Goal: Transaction & Acquisition: Register for event/course

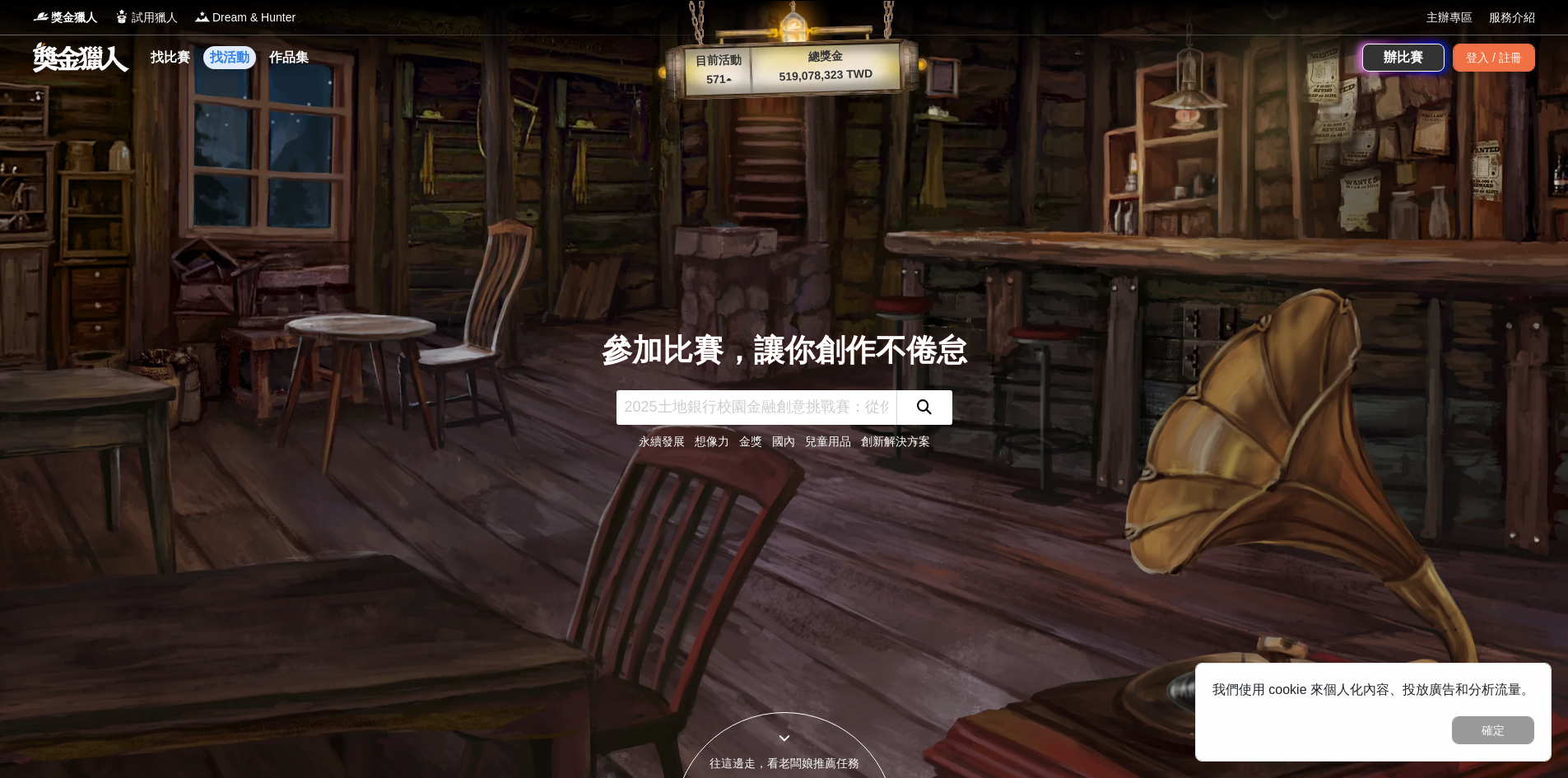
click at [224, 63] on link "找活動" at bounding box center [230, 58] width 53 height 23
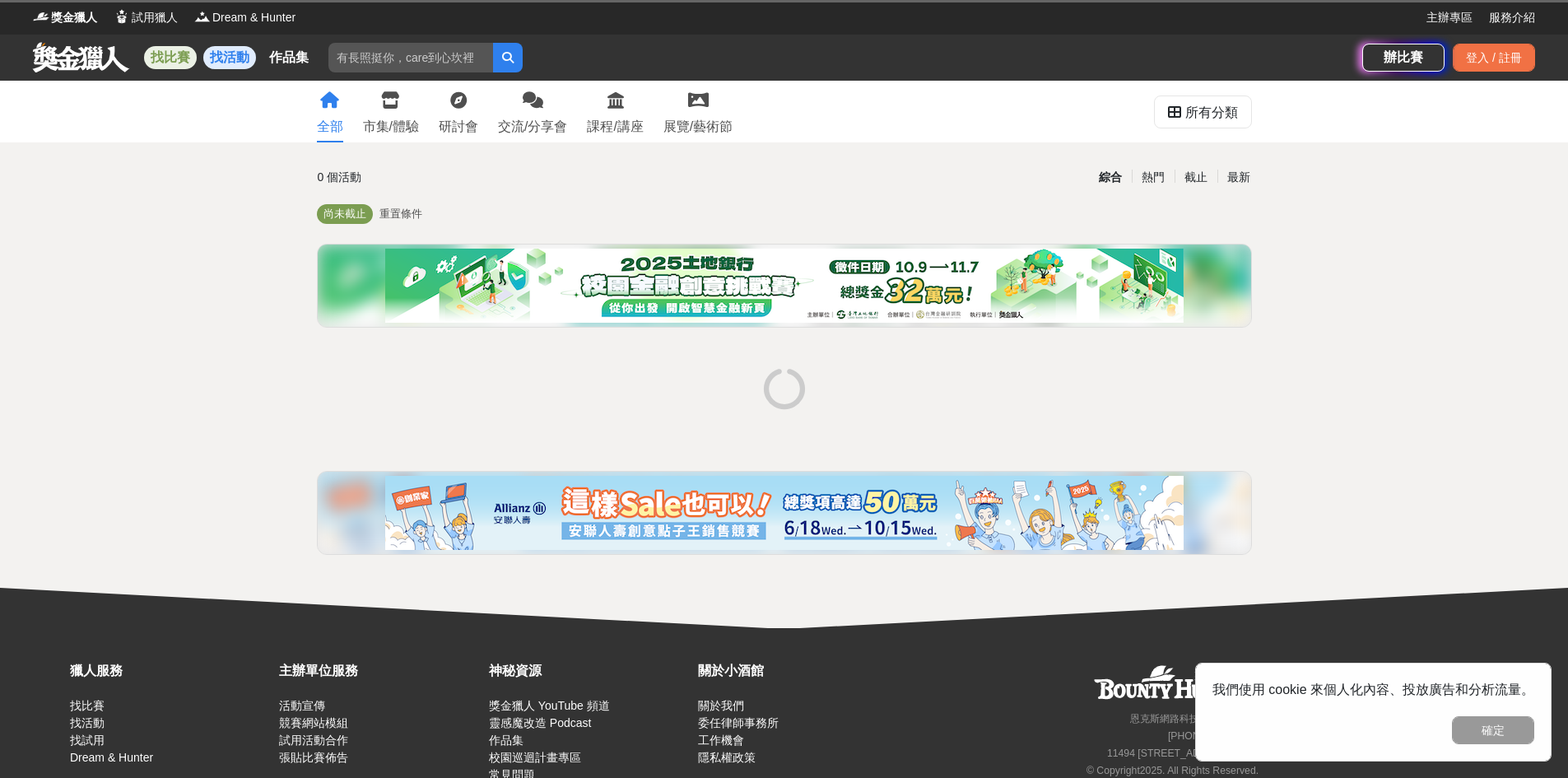
click at [176, 65] on link "找比賽" at bounding box center [170, 58] width 53 height 23
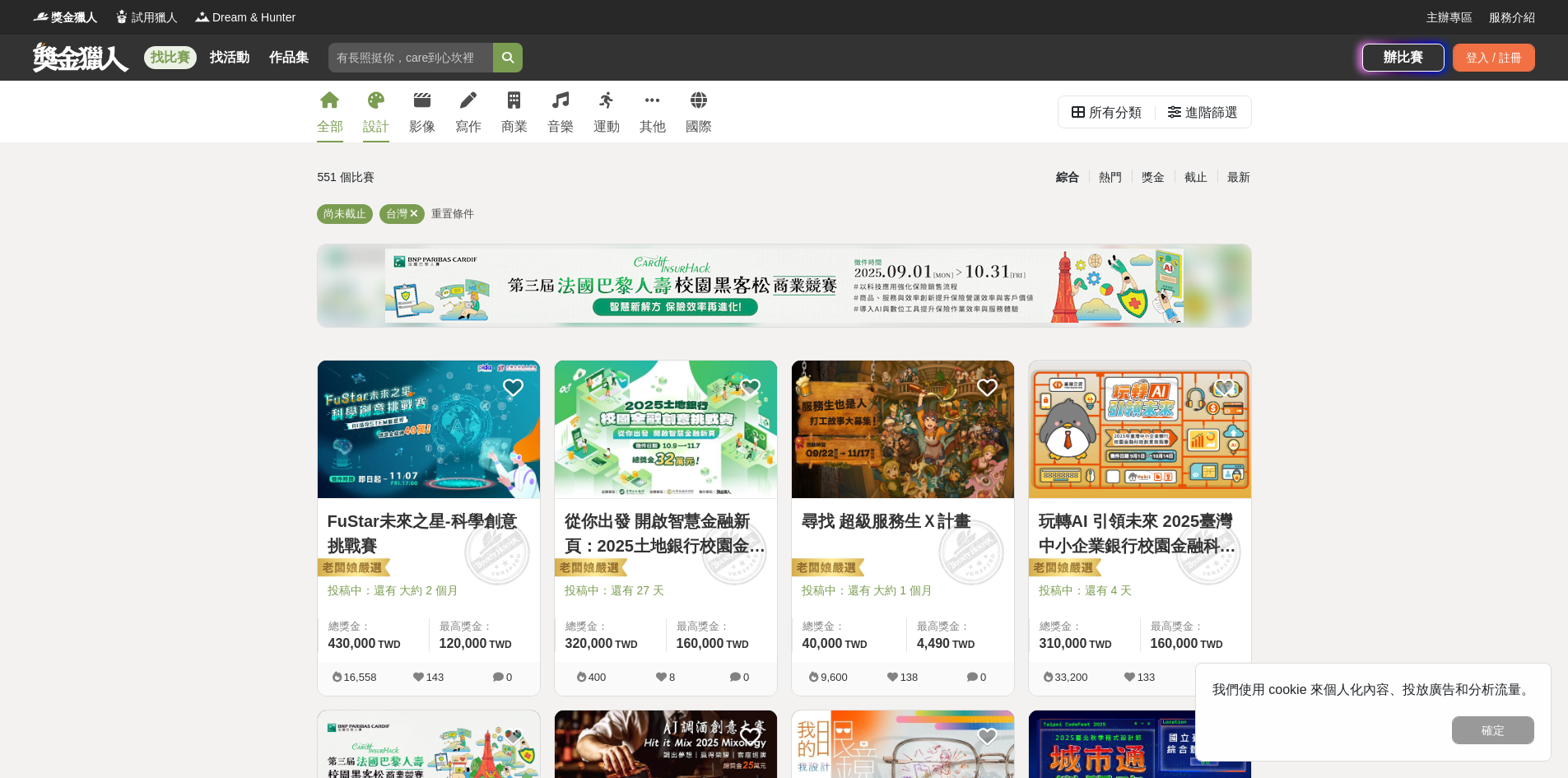
click at [373, 114] on link "設計" at bounding box center [375, 111] width 26 height 62
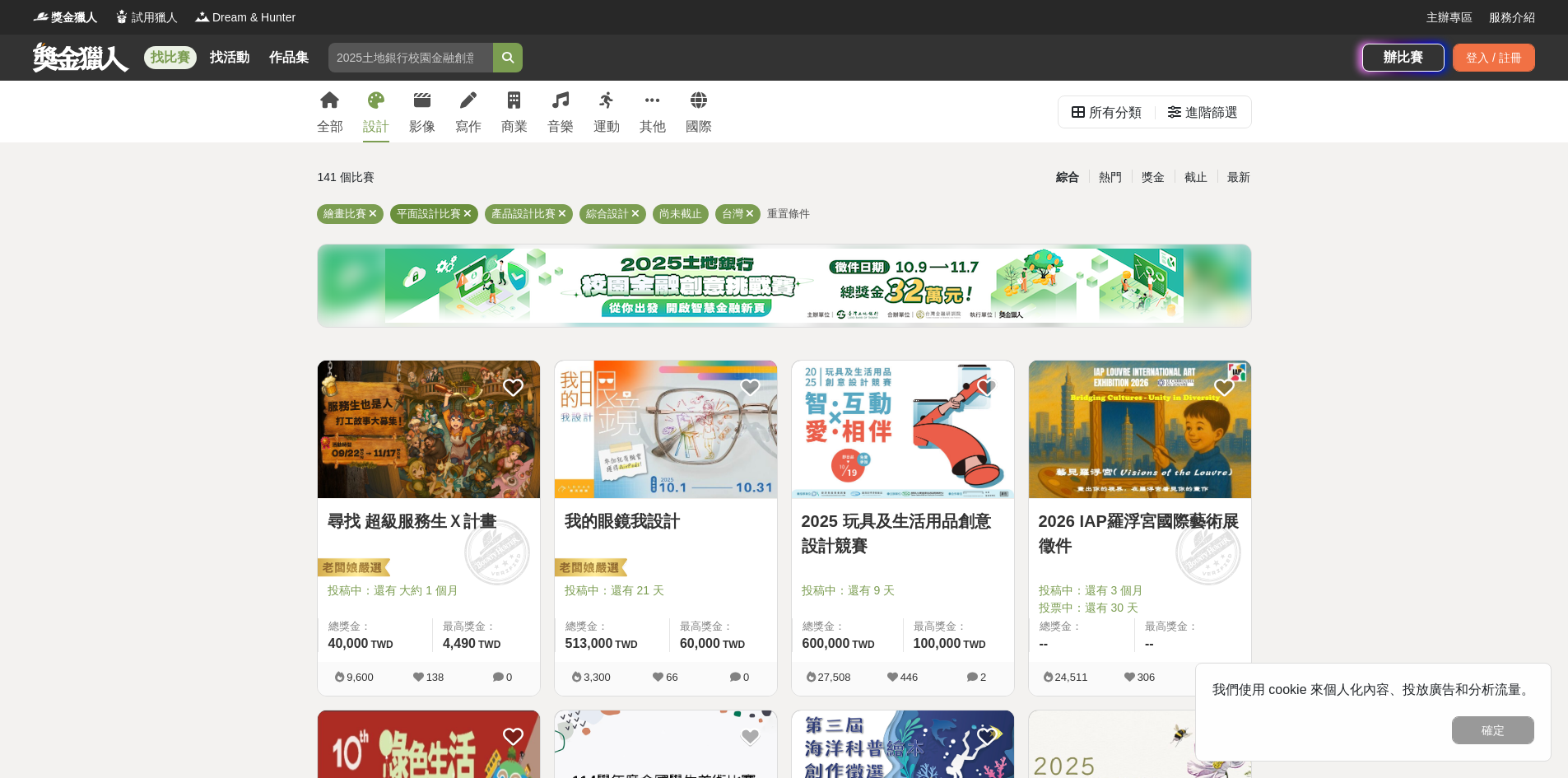
click at [465, 214] on icon at bounding box center [467, 213] width 8 height 11
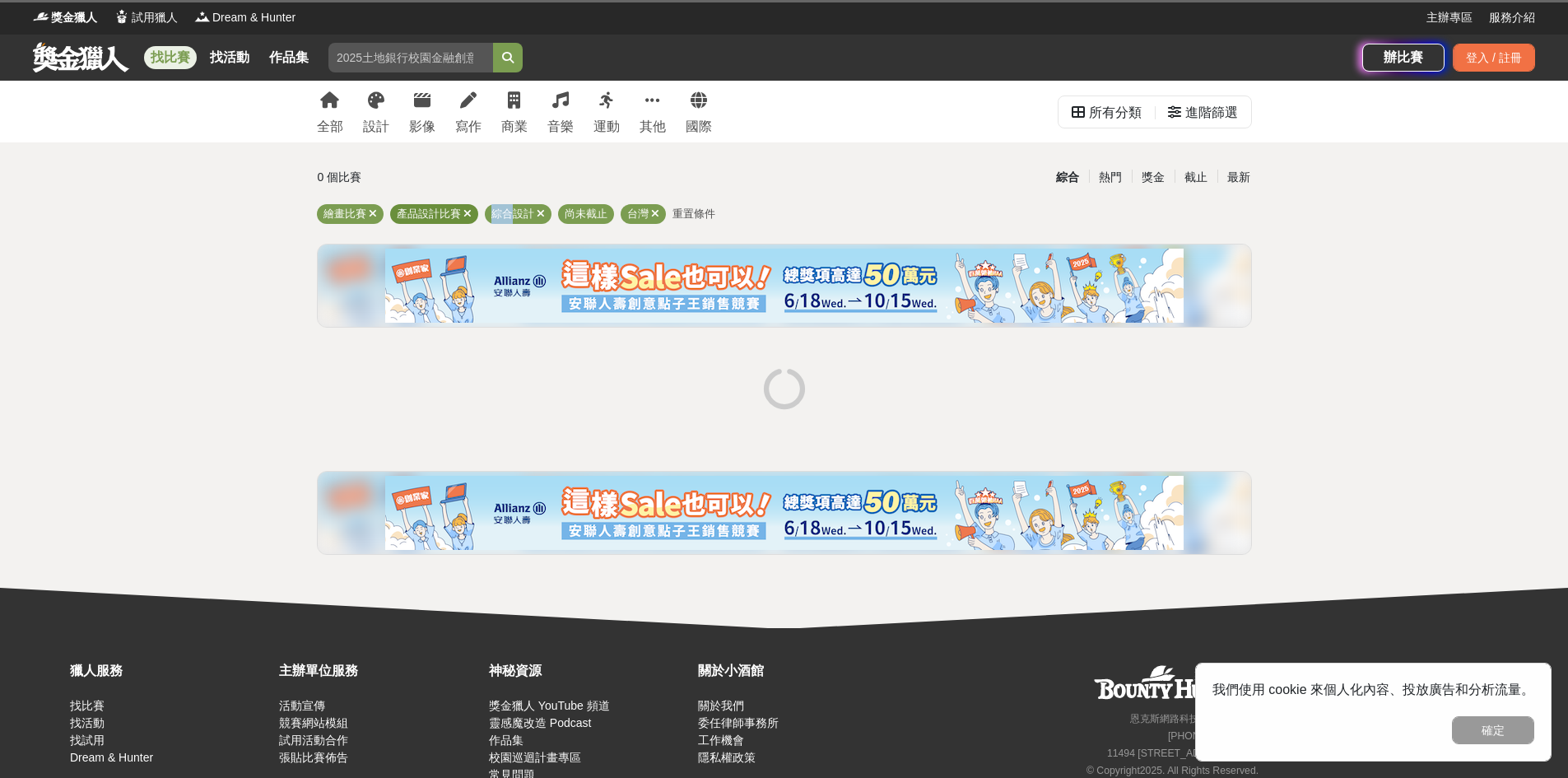
click at [465, 214] on icon at bounding box center [467, 213] width 8 height 11
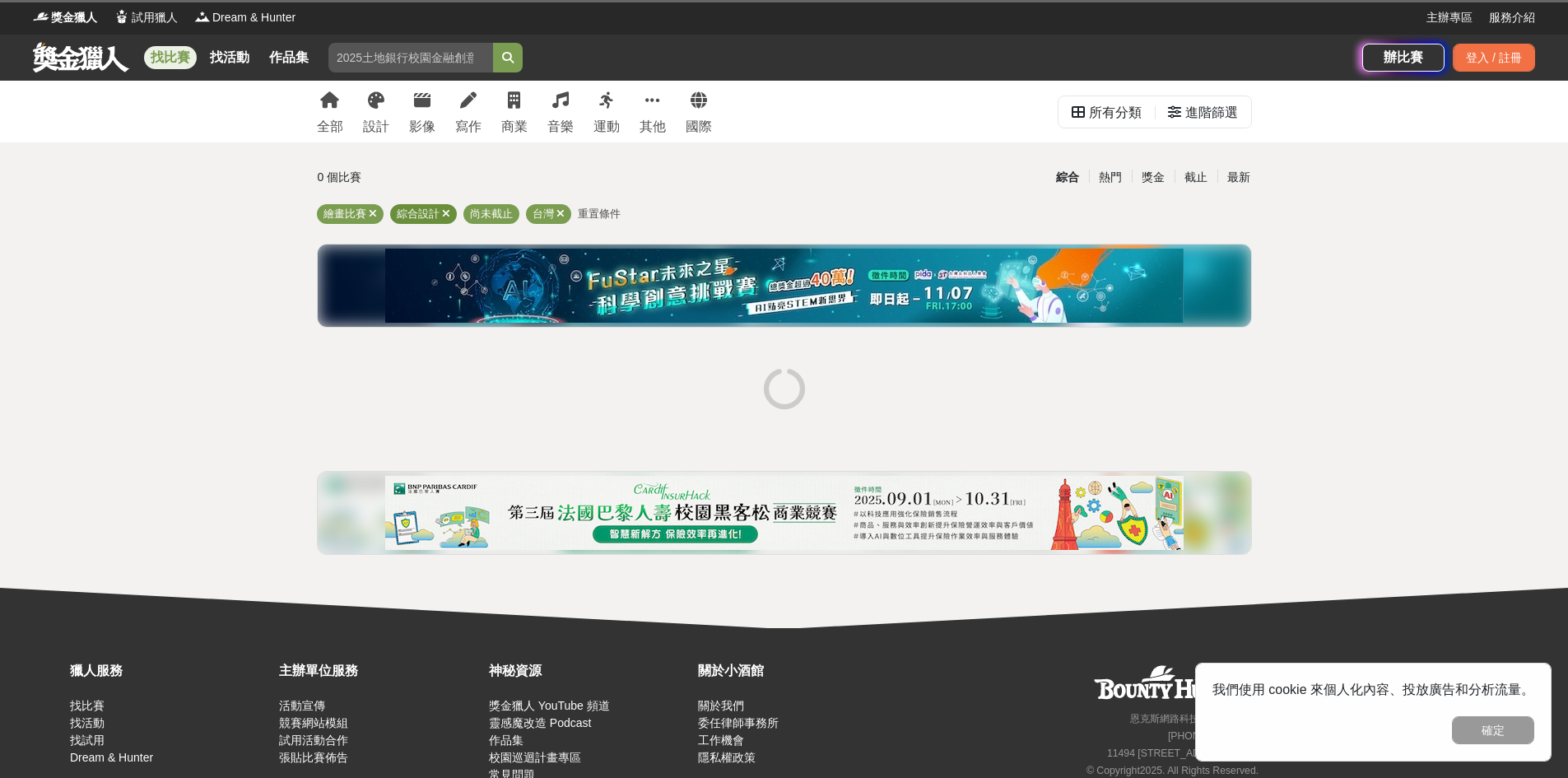
click at [465, 214] on div "尚未截止" at bounding box center [491, 213] width 56 height 20
click at [447, 213] on icon at bounding box center [446, 213] width 8 height 11
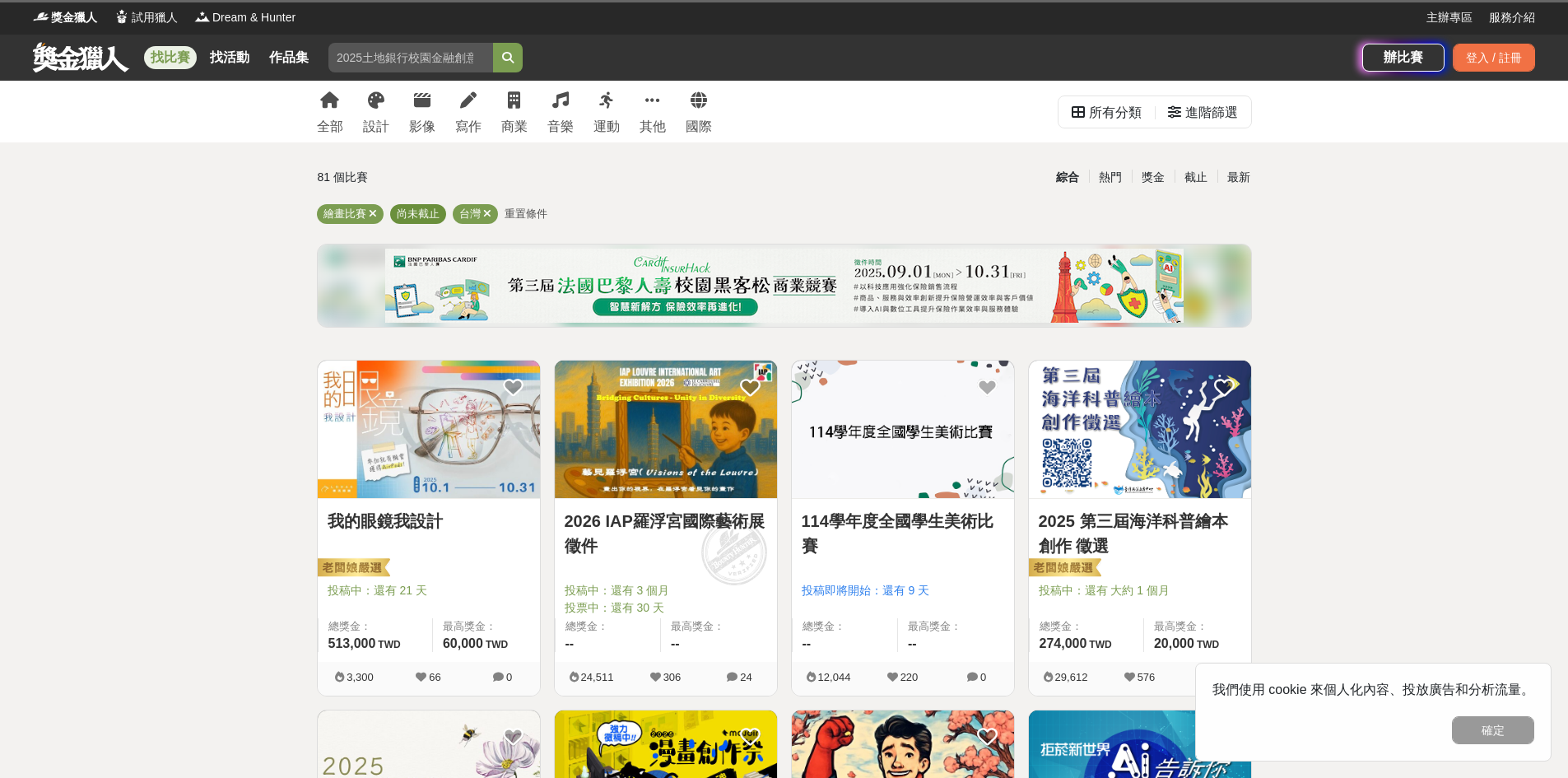
click at [440, 213] on div "尚未截止" at bounding box center [418, 213] width 56 height 20
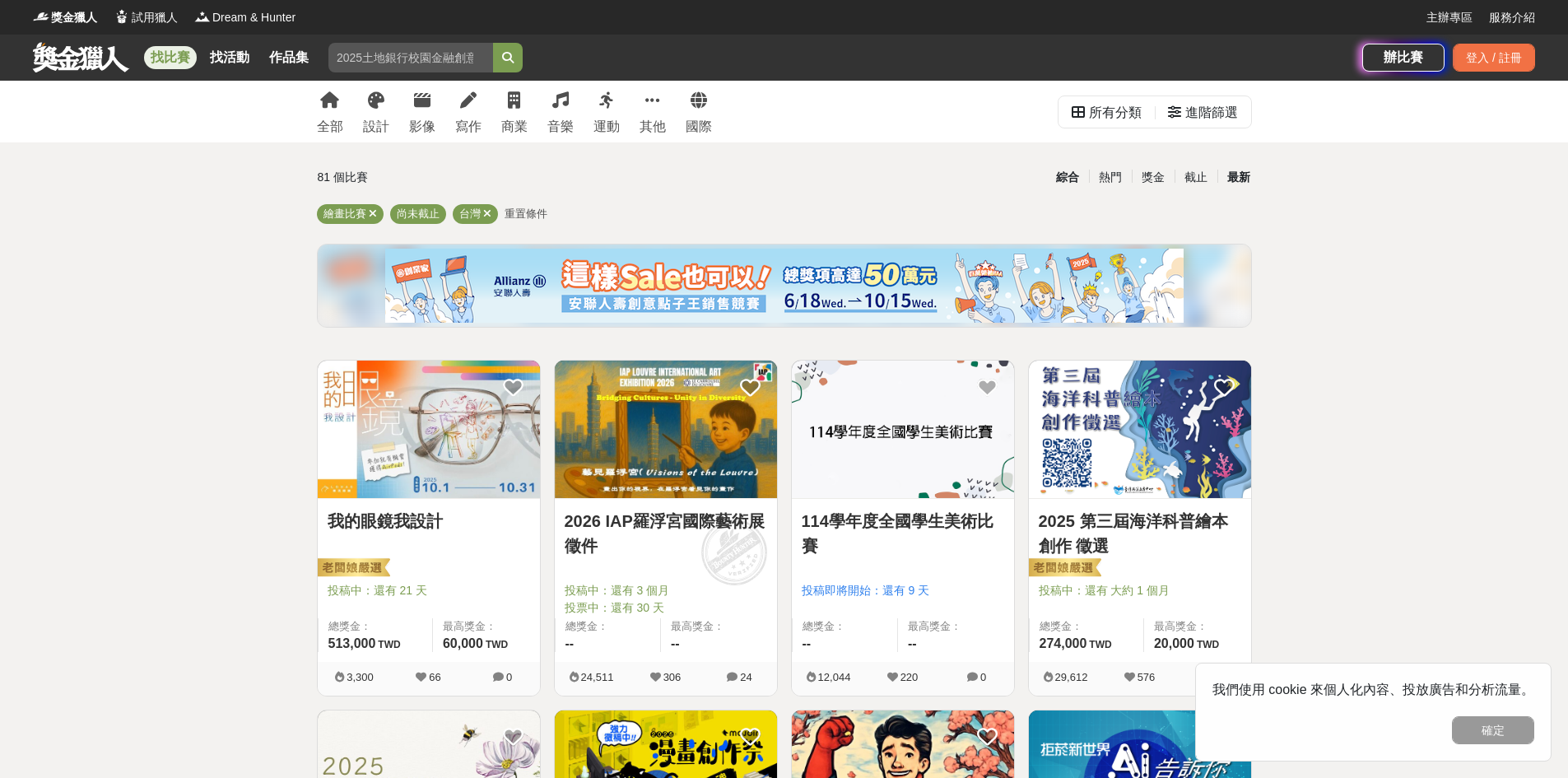
click at [1236, 177] on div "最新" at bounding box center [1238, 177] width 43 height 29
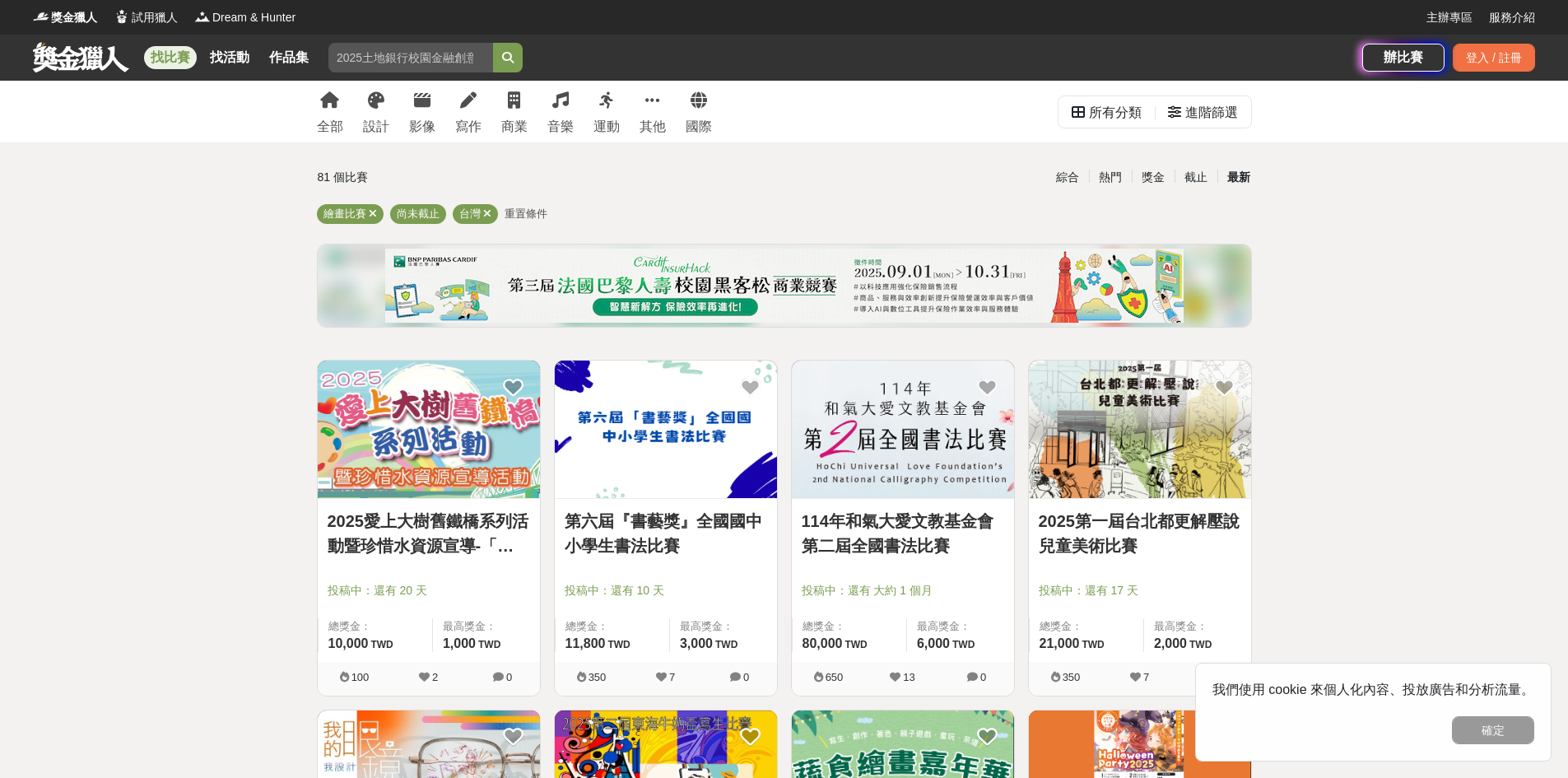
click at [384, 446] on img at bounding box center [429, 429] width 222 height 138
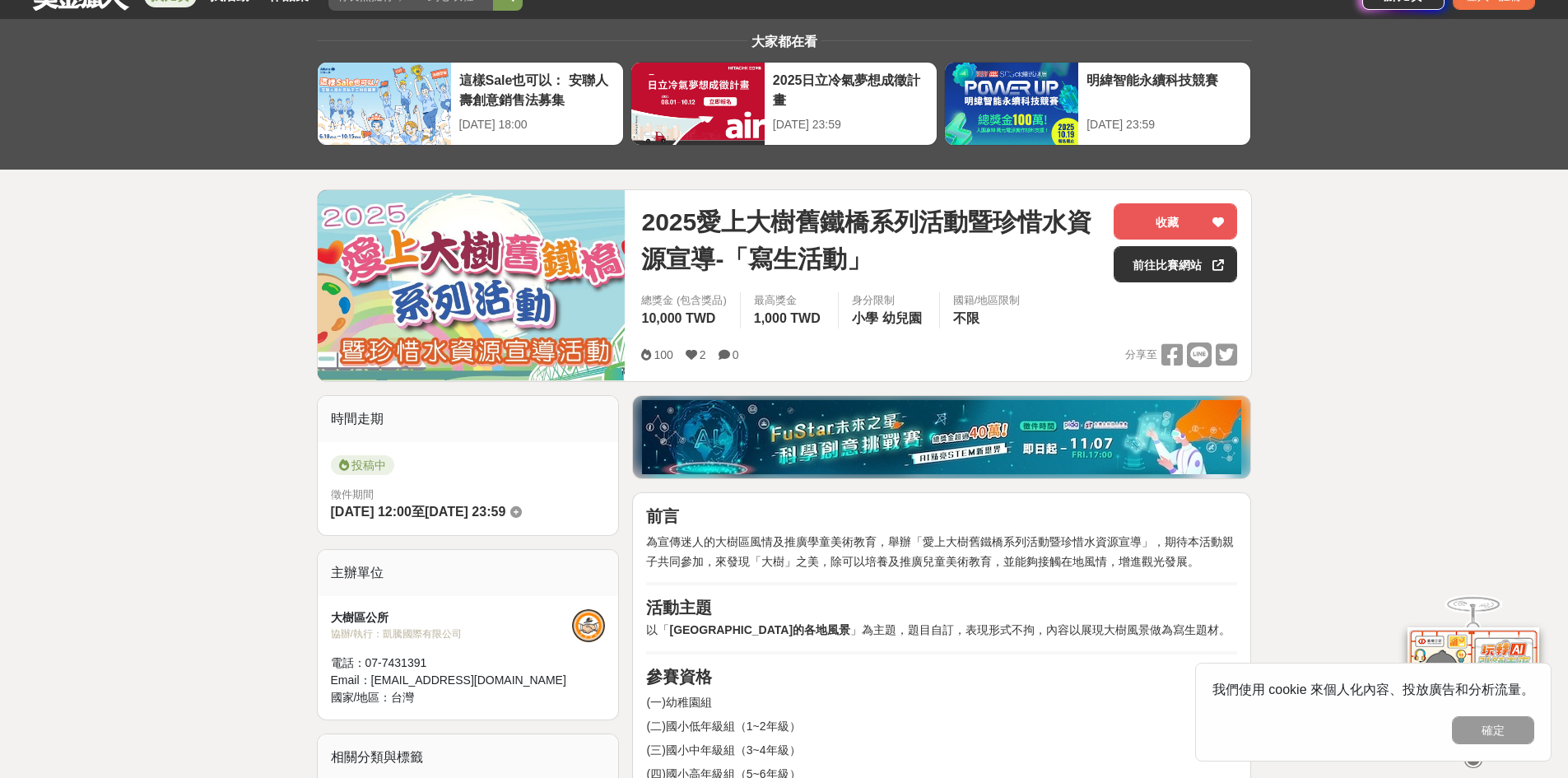
scroll to position [82, 0]
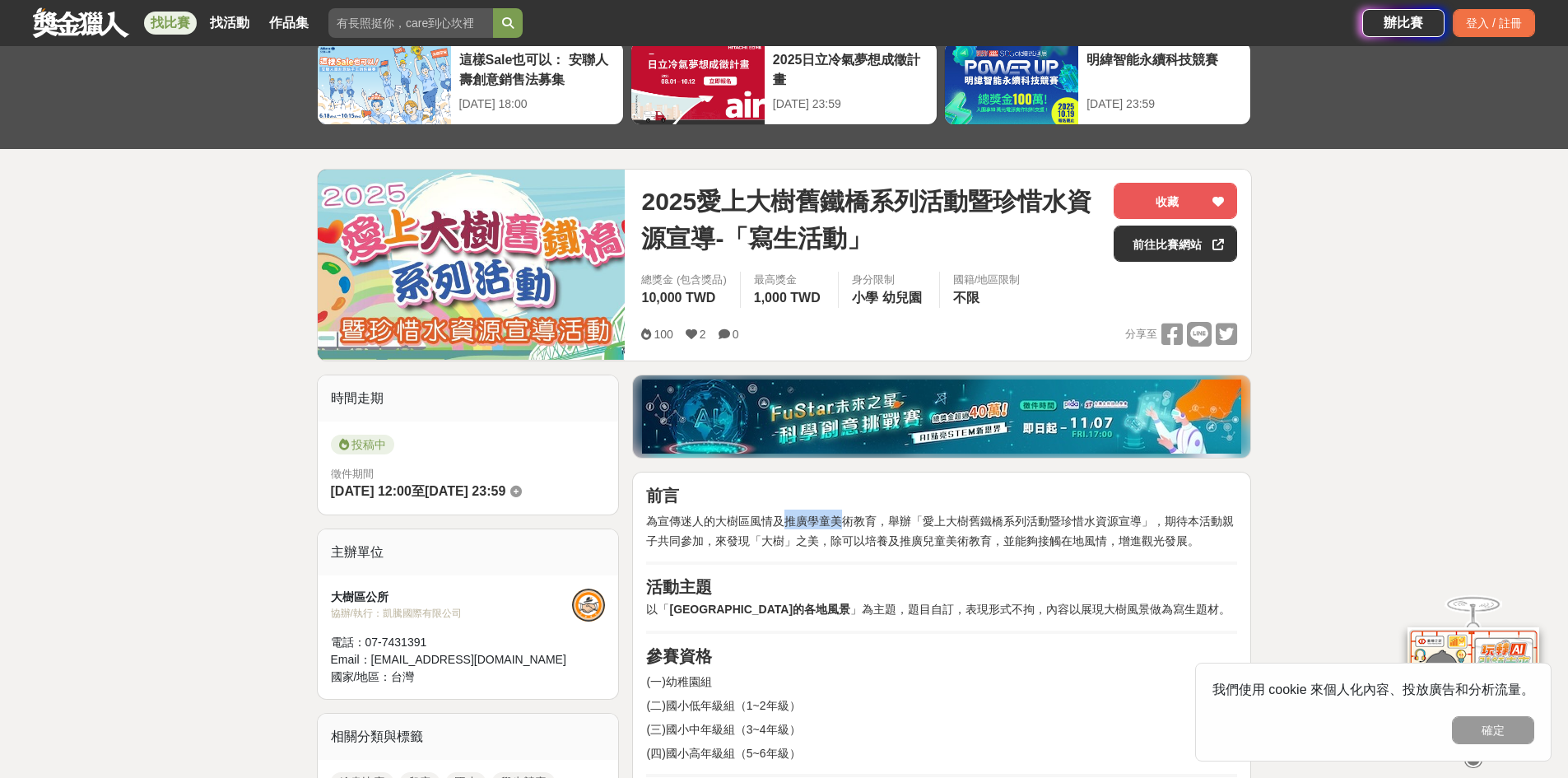
drag, startPoint x: 784, startPoint y: 525, endPoint x: 845, endPoint y: 520, distance: 61.2
click at [845, 520] on span "為宣傳迷人的大樹區風情及推廣學童美術教育，舉辦「愛上大樹舊鐵橋系列活動暨珍惜水資源宣導」，期待本活動親子共同參加，來發現「大樹」之美，除可以培養及推廣兒童美術…" at bounding box center [940, 531] width 588 height 33
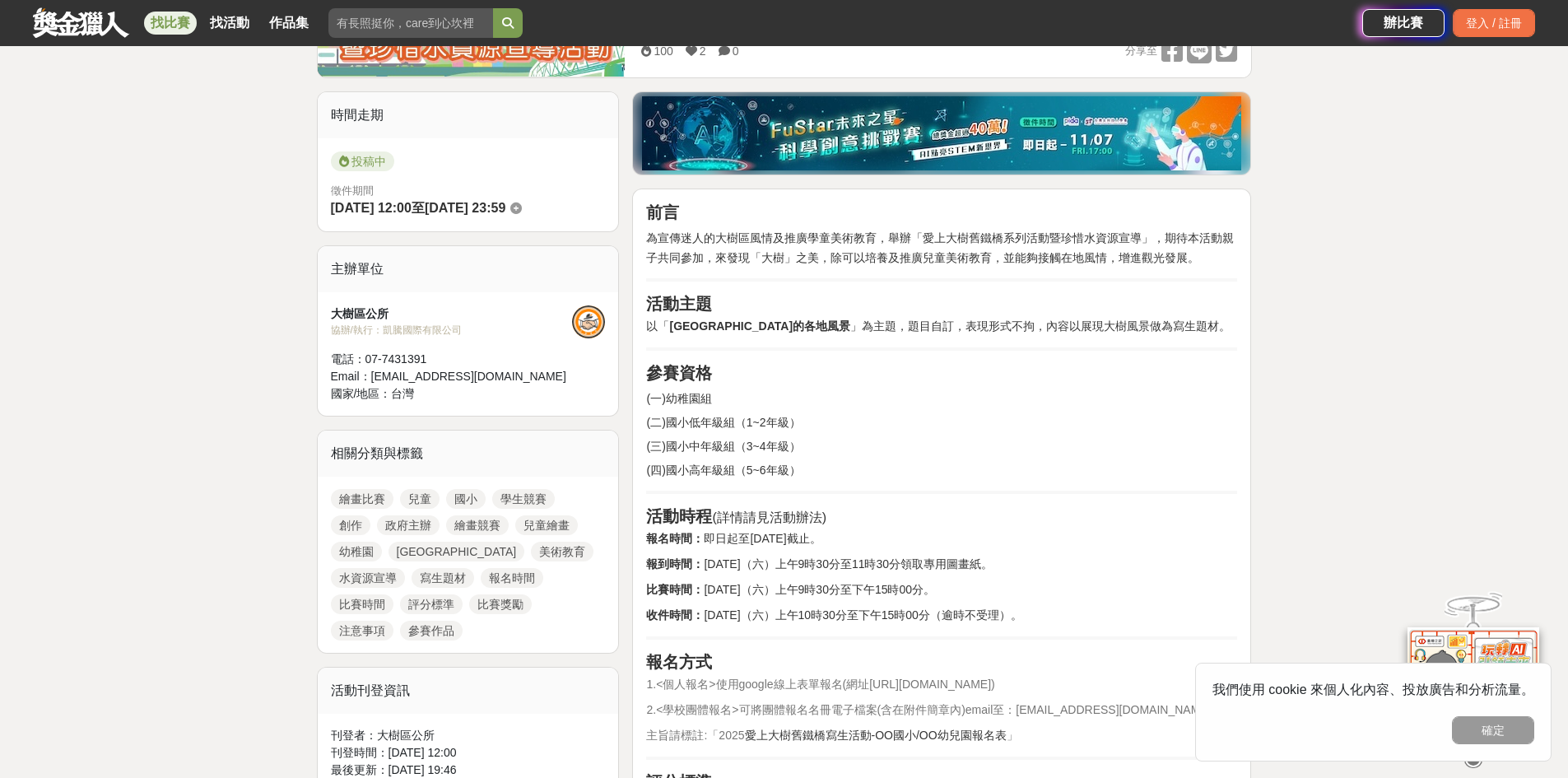
scroll to position [412, 0]
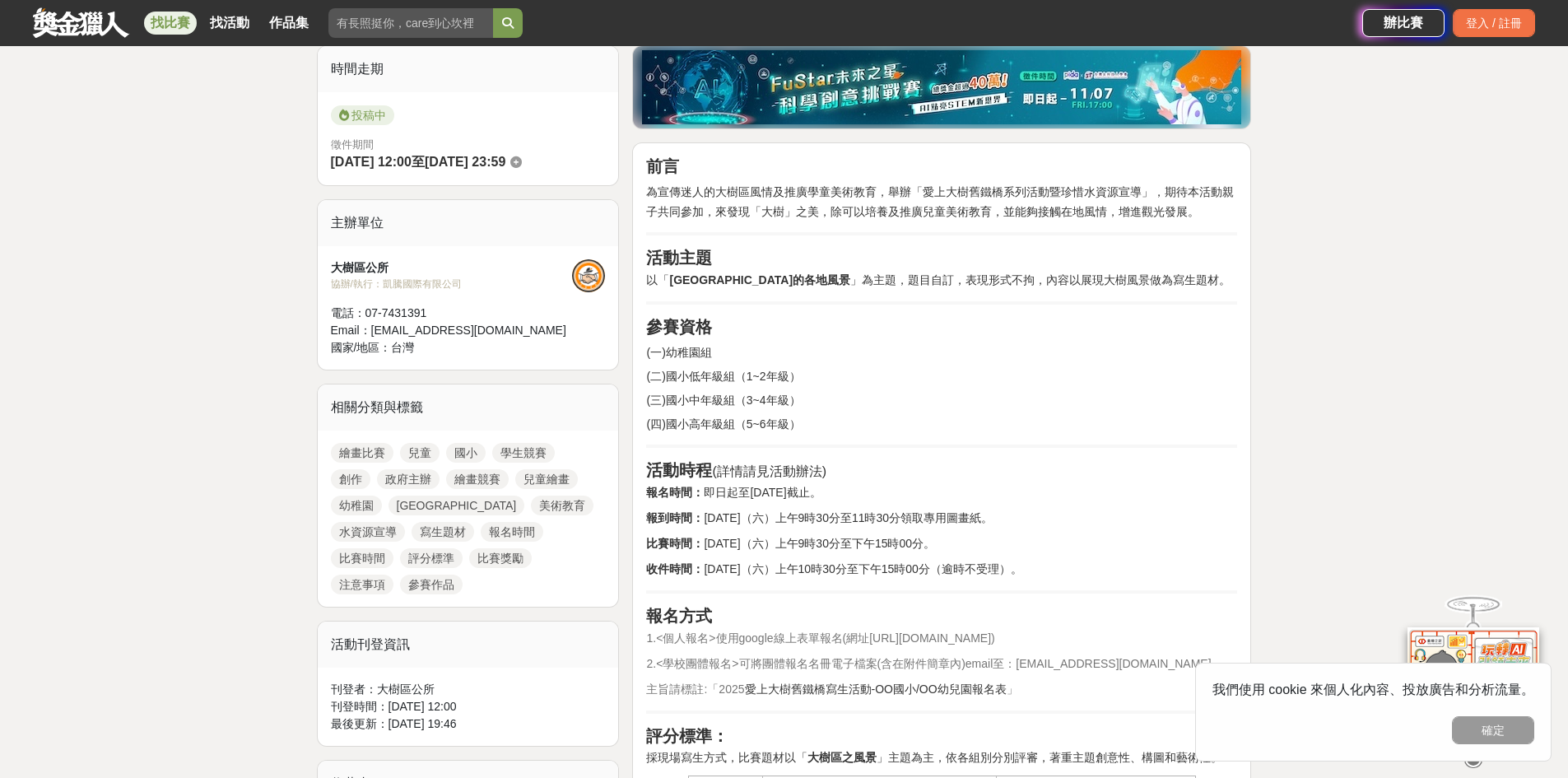
click at [540, 454] on link "學生競賽" at bounding box center [524, 453] width 63 height 20
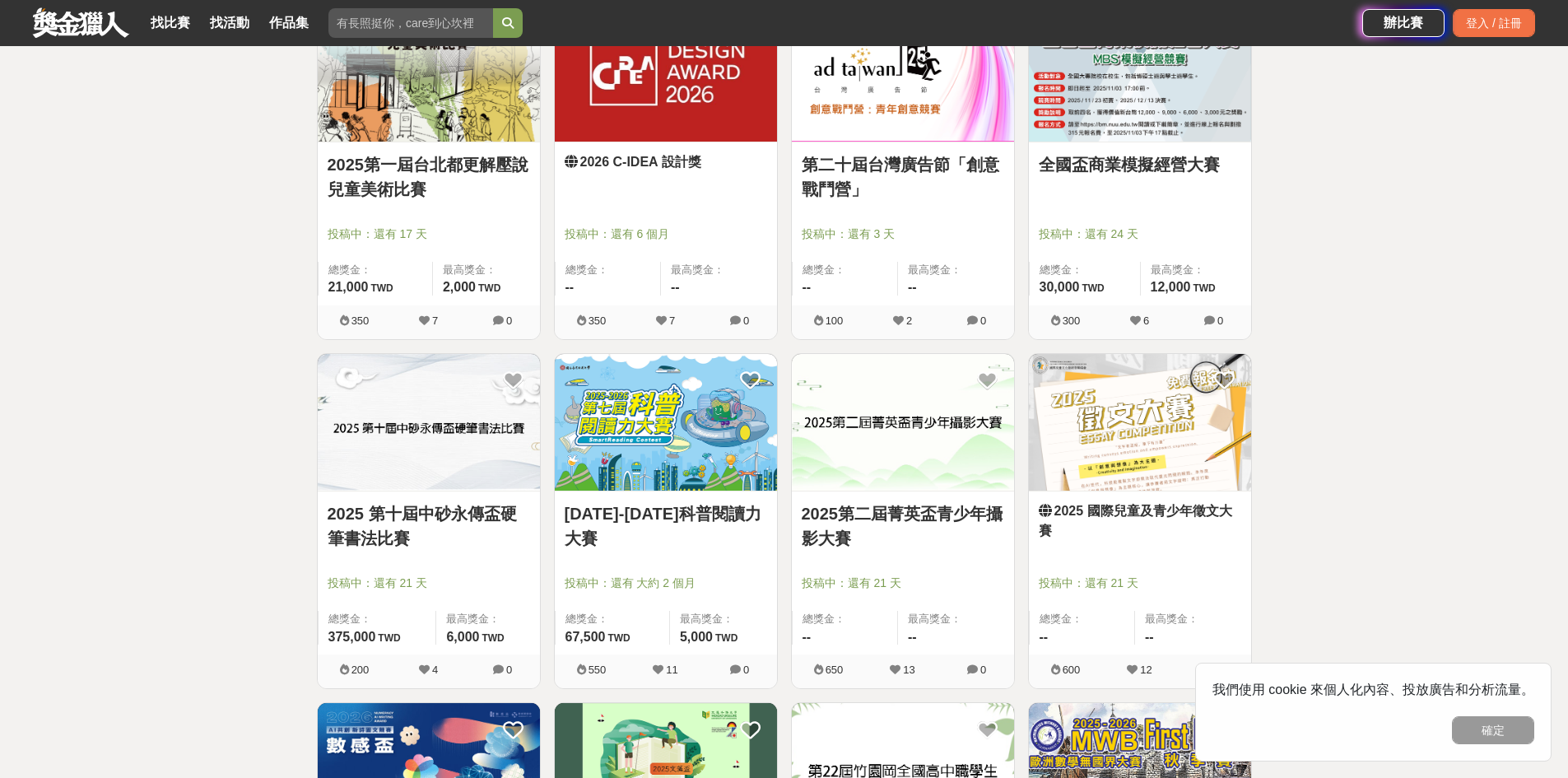
scroll to position [1399, 0]
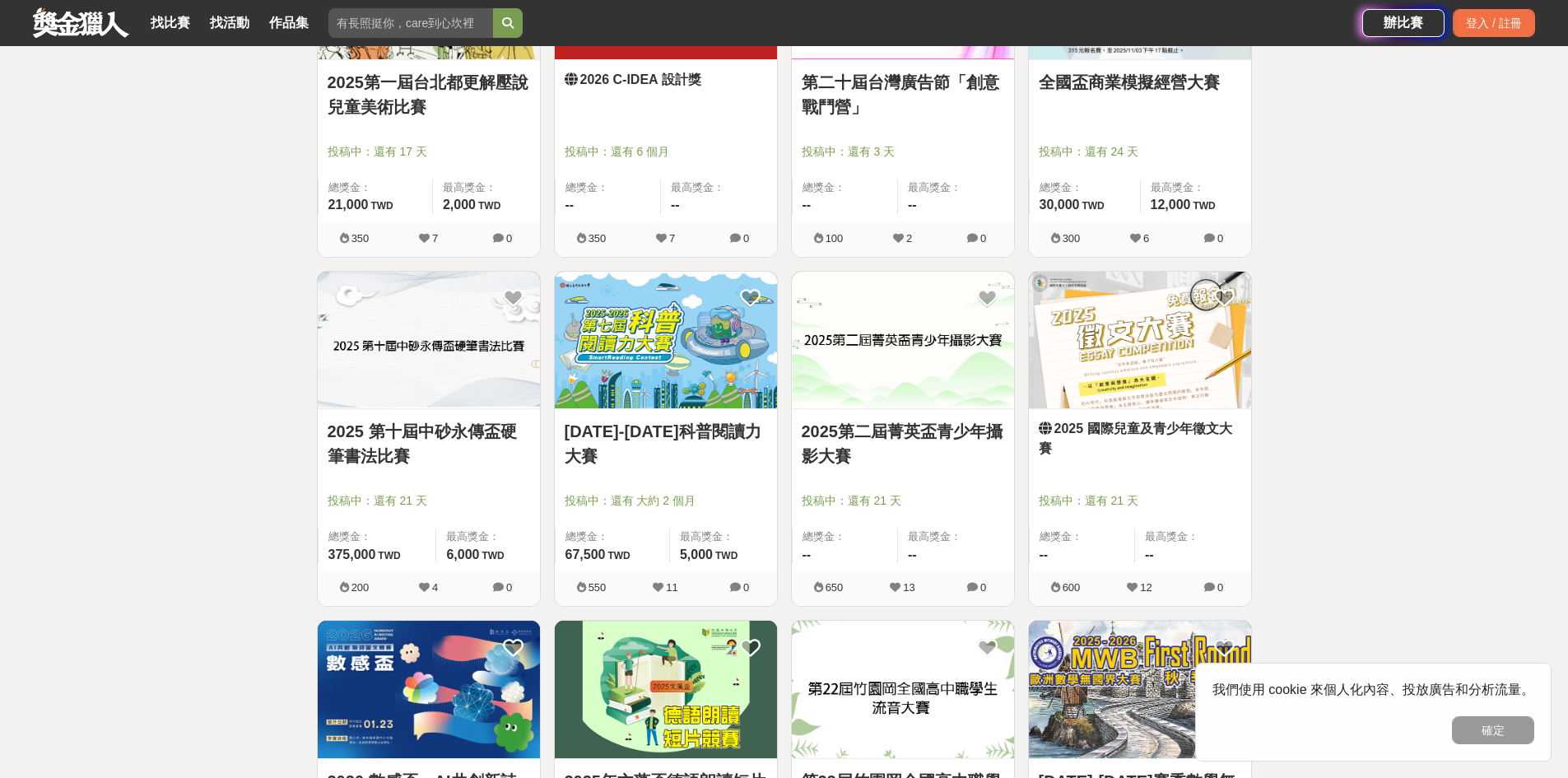
click at [1170, 458] on link "2025 國際兒童及青少年徵文大賽" at bounding box center [1140, 439] width 203 height 39
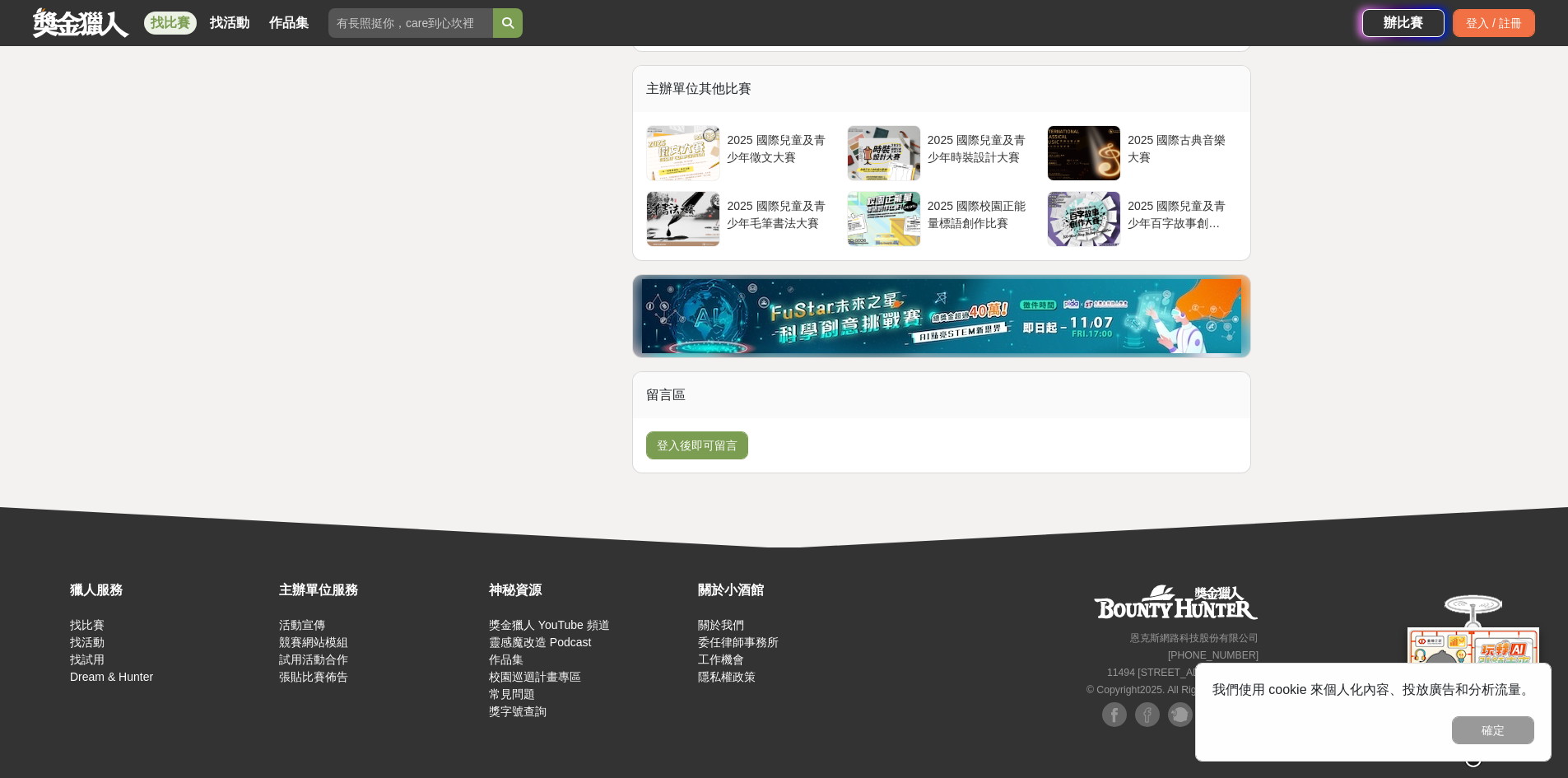
scroll to position [4539, 0]
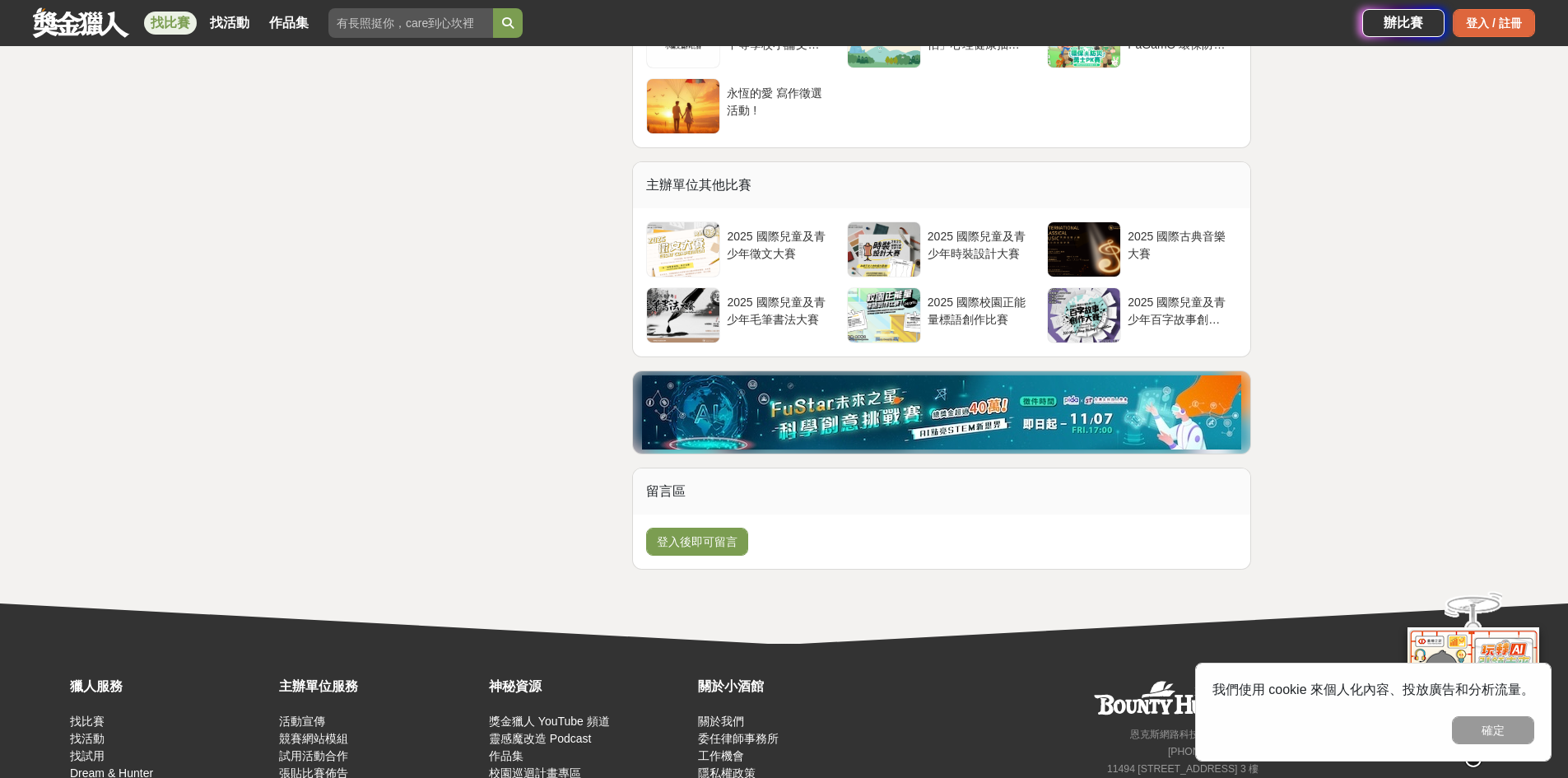
click at [1479, 21] on div "登入 / 註冊" at bounding box center [1494, 22] width 82 height 28
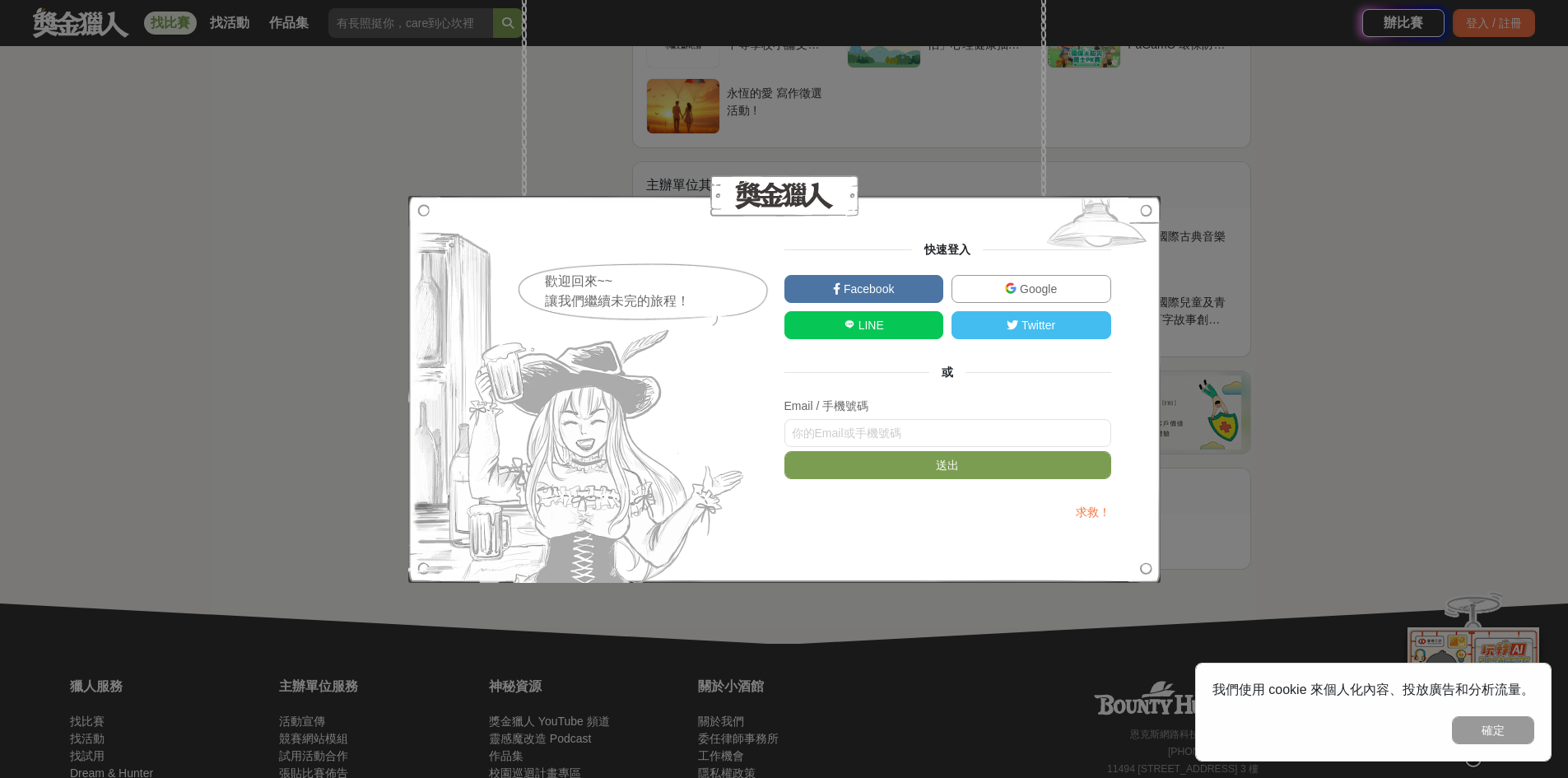
click at [914, 288] on link "Facebook" at bounding box center [864, 289] width 160 height 28
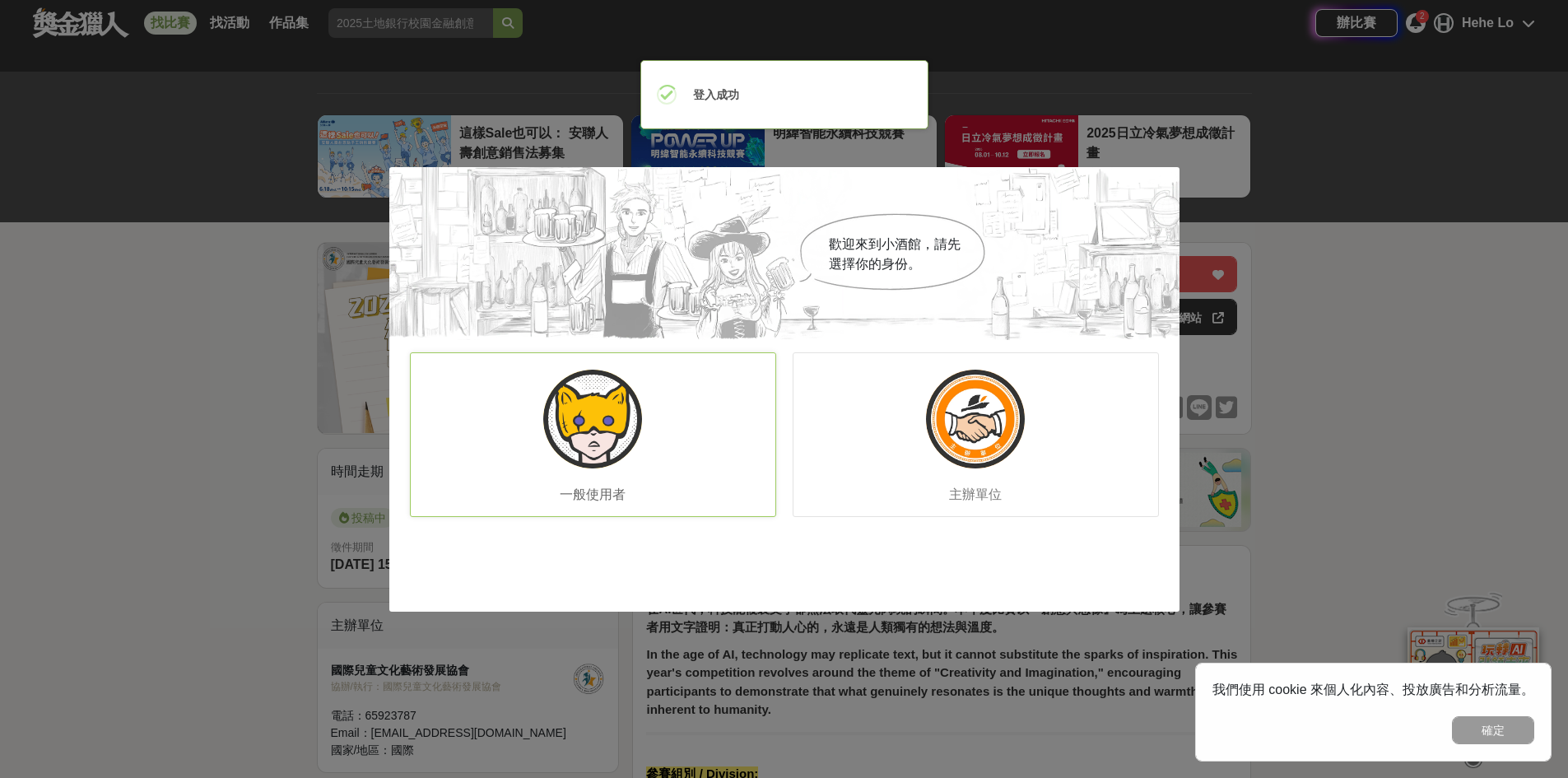
scroll to position [0, 0]
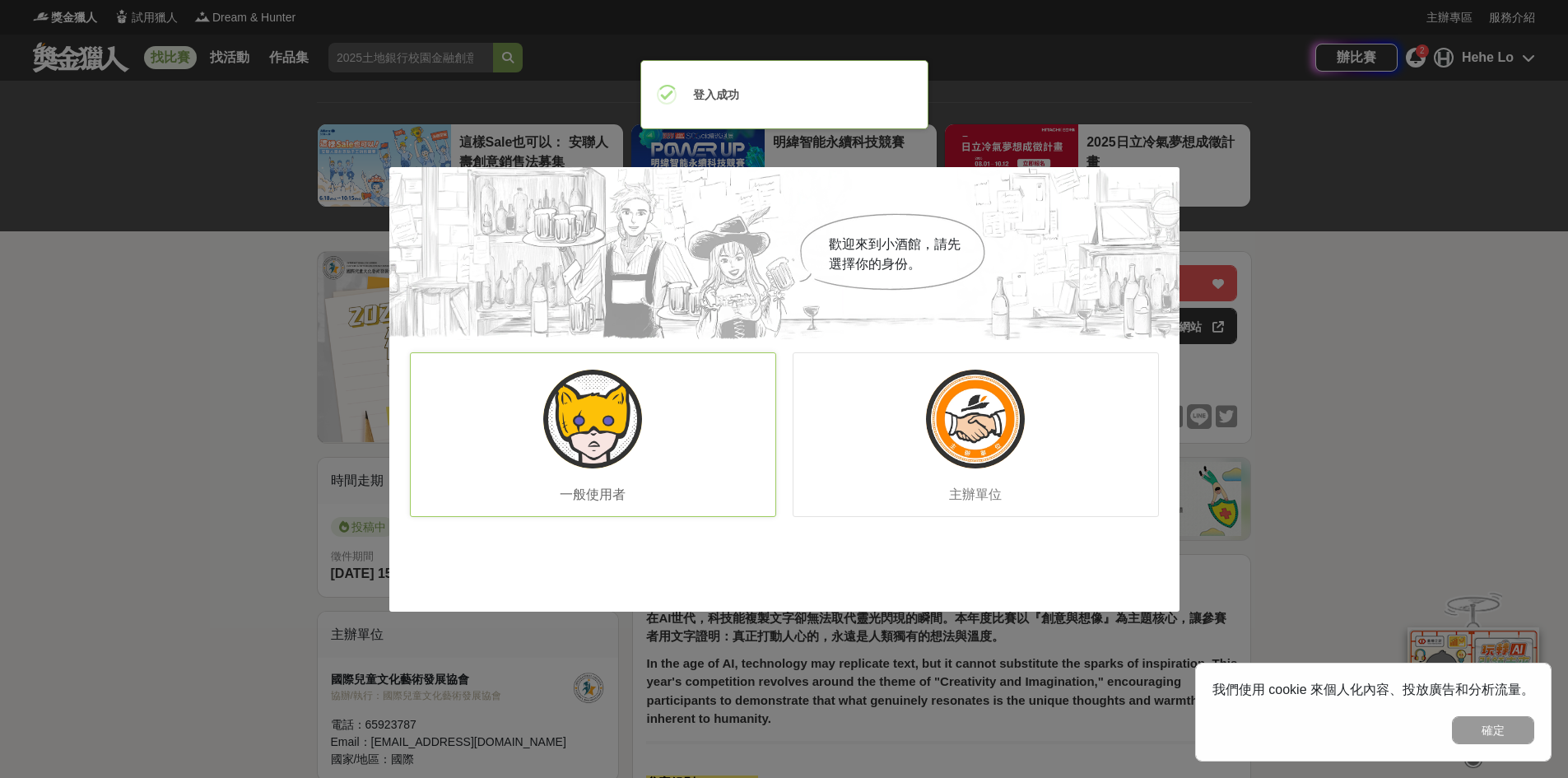
click at [701, 431] on div "一般使用者" at bounding box center [593, 434] width 366 height 164
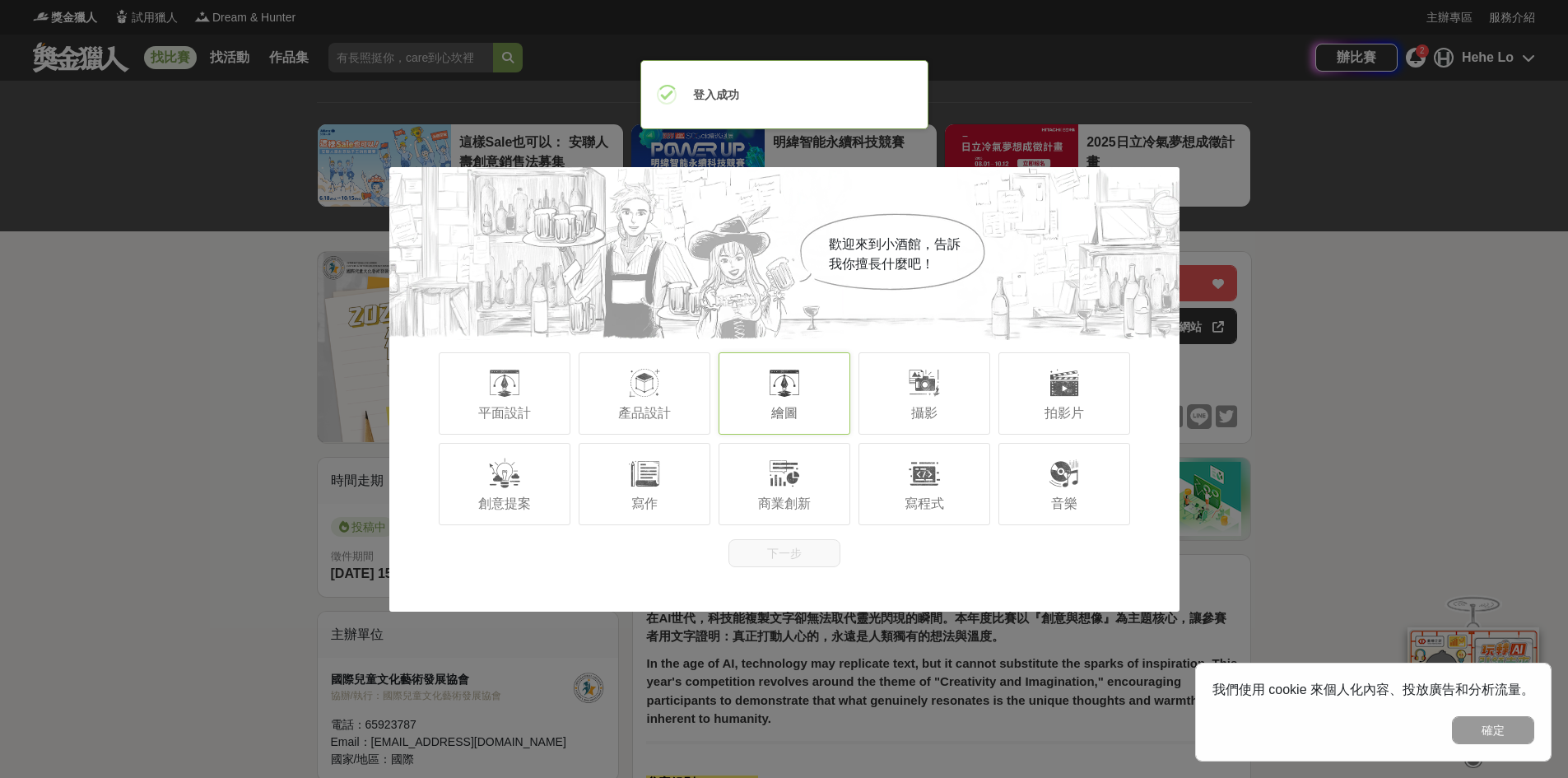
click at [822, 415] on div "繪圖" at bounding box center [784, 393] width 131 height 82
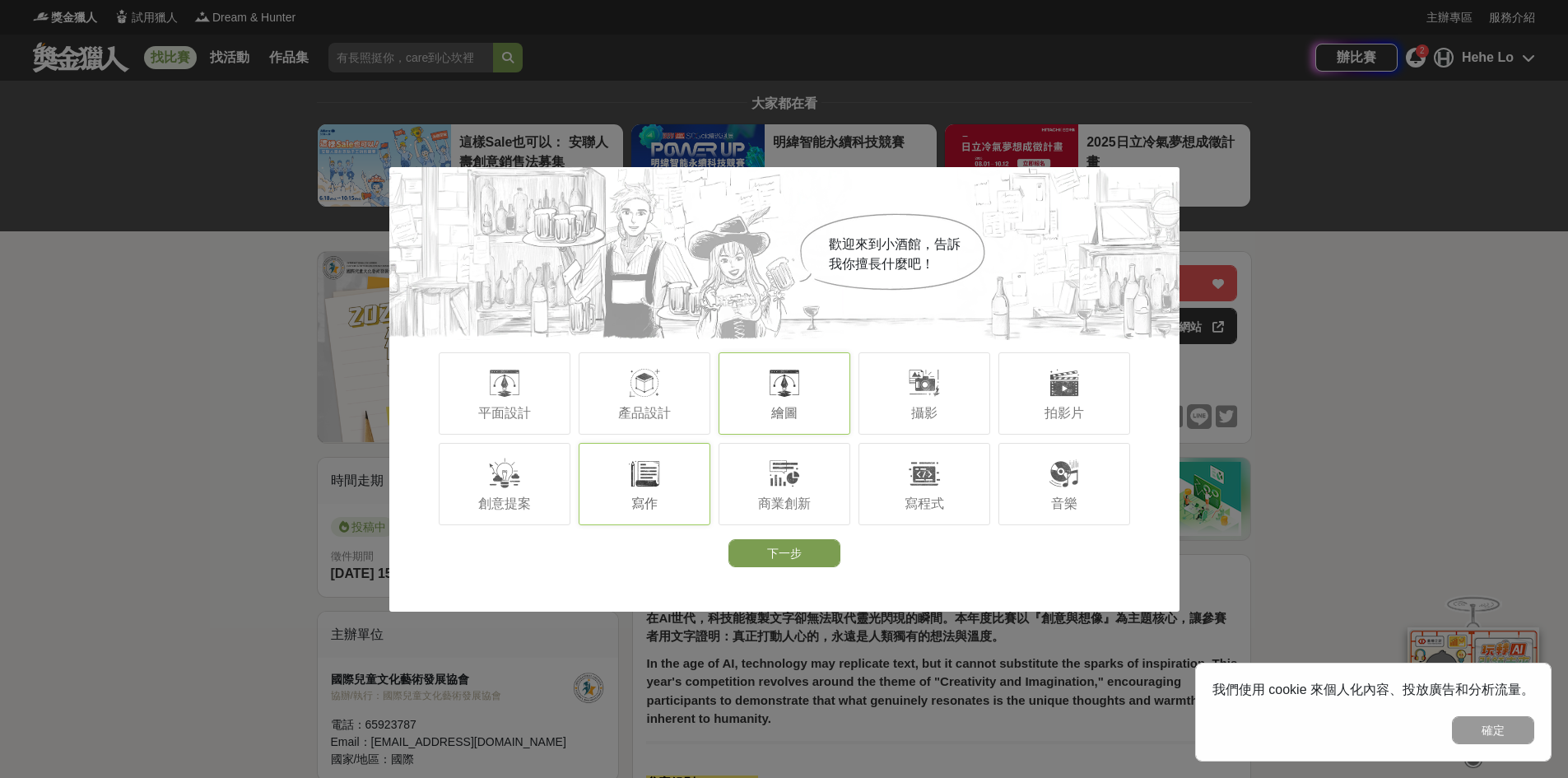
click at [642, 500] on span "寫作" at bounding box center [644, 503] width 26 height 14
click at [920, 416] on span "攝影" at bounding box center [924, 413] width 26 height 14
click at [825, 555] on button "下一步" at bounding box center [784, 552] width 112 height 28
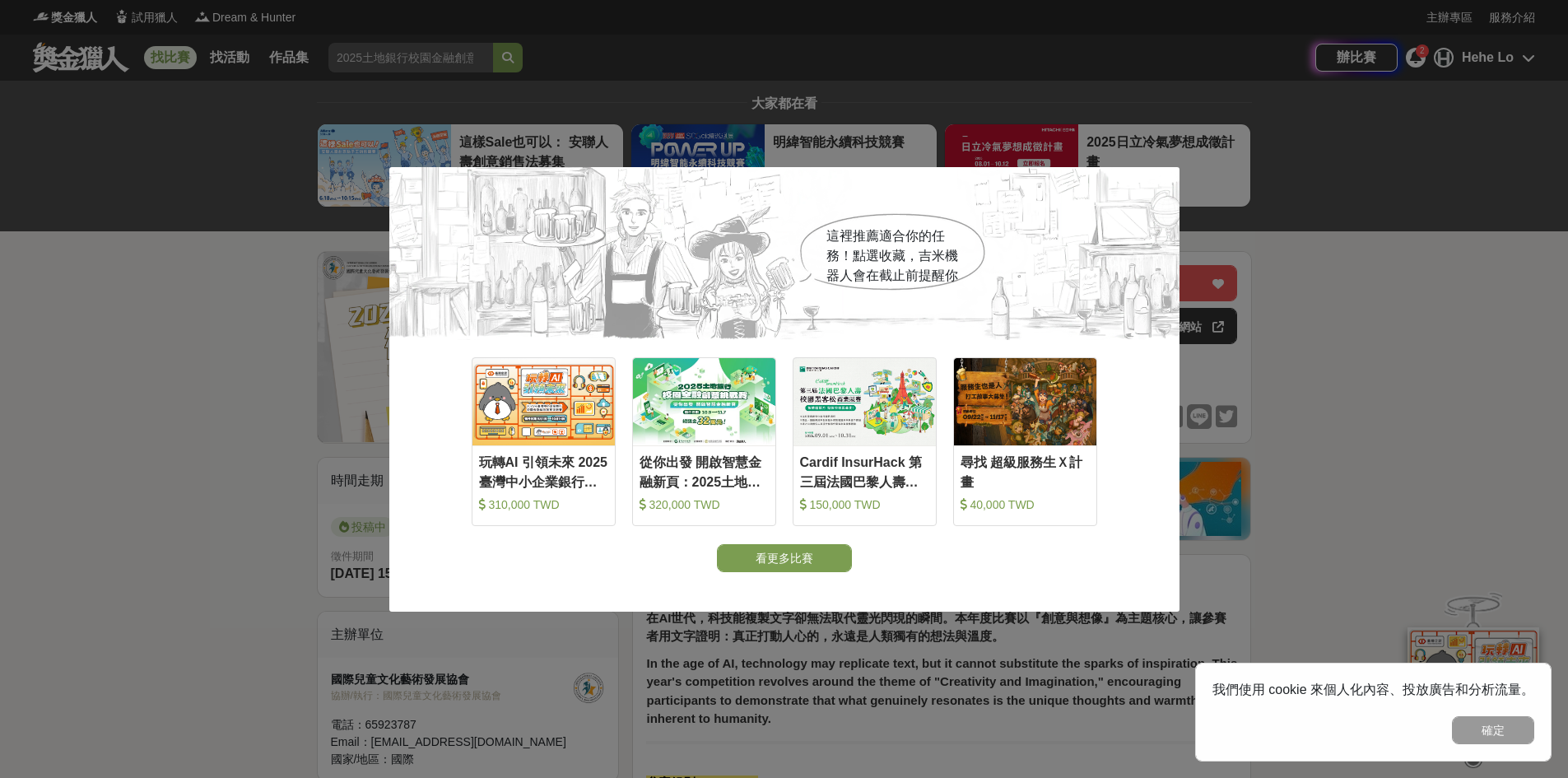
click at [1324, 320] on div "這裡推薦適合你的任務！點選收藏，吉米機器人會在截止前提醒你 收藏 玩轉AI 引領未來 2025臺灣中小企業銀行校園金融科技創意挑戰賽 310,000 TWD …" at bounding box center [784, 389] width 1568 height 778
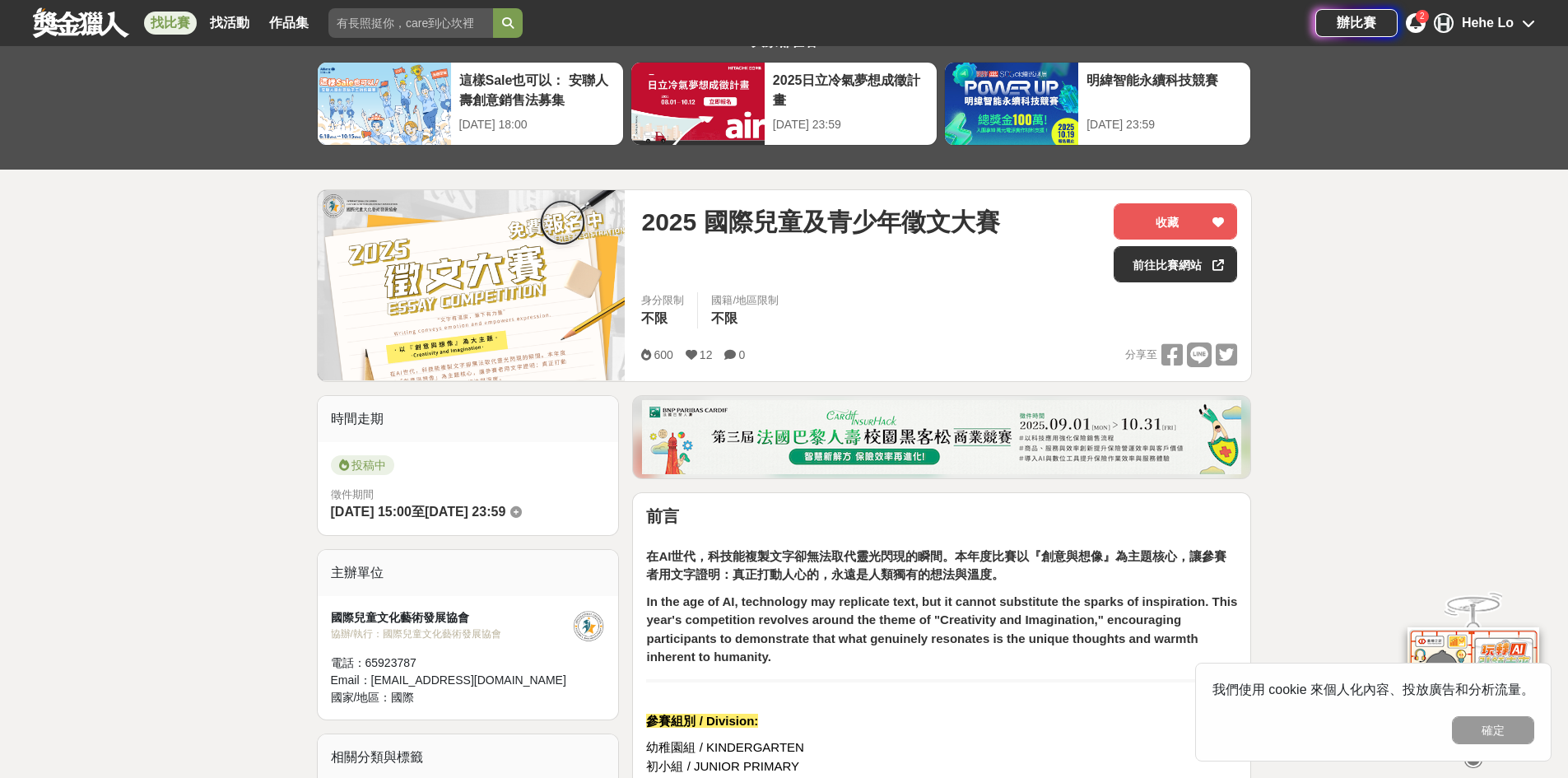
scroll to position [82, 0]
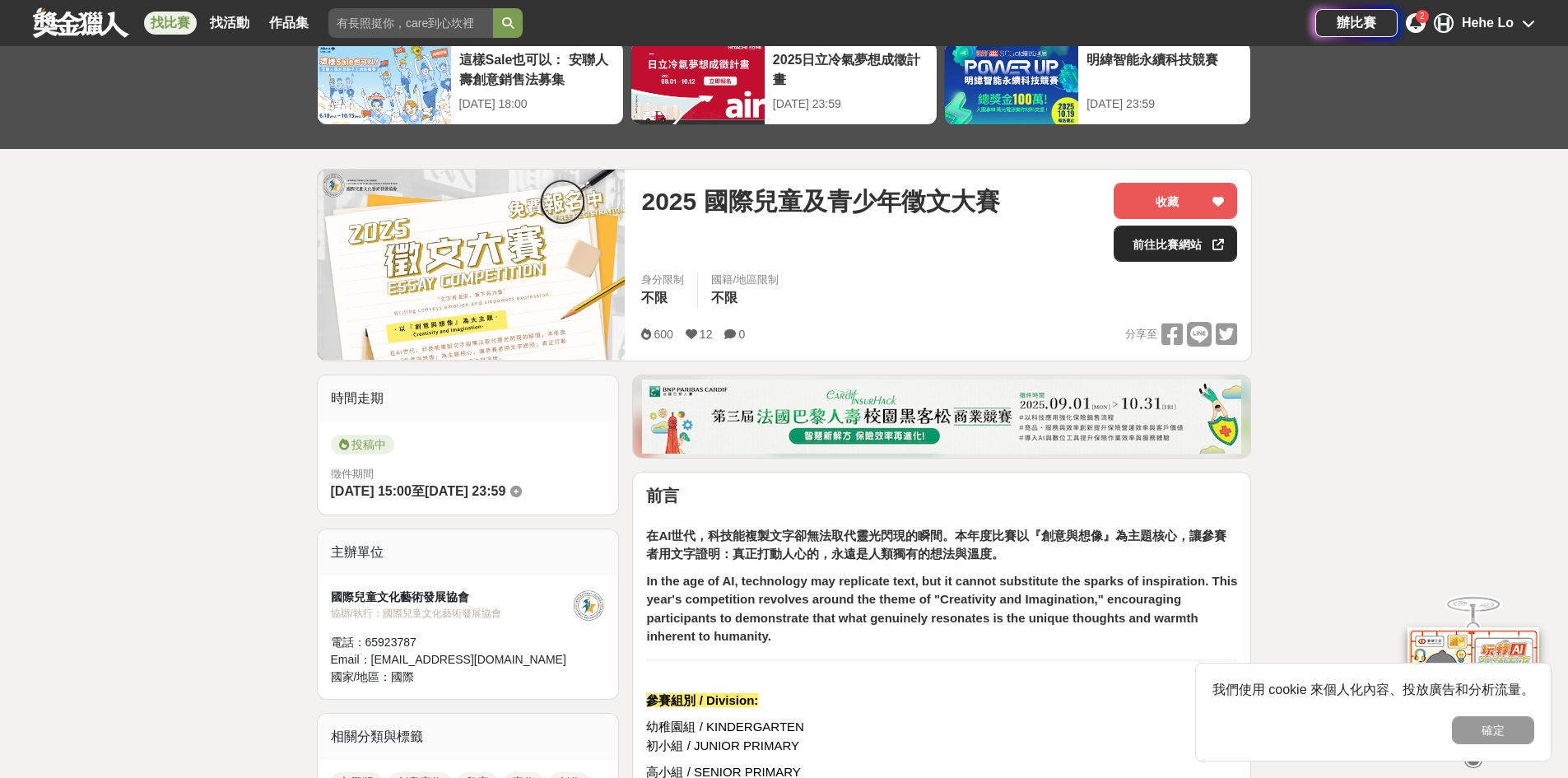
click at [1170, 250] on link "前往比賽網站" at bounding box center [1175, 243] width 123 height 37
